Goal: Manage account settings

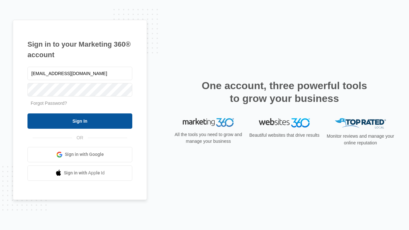
click at [80, 121] on input "Sign In" at bounding box center [80, 121] width 105 height 15
